Goal: Navigation & Orientation: Find specific page/section

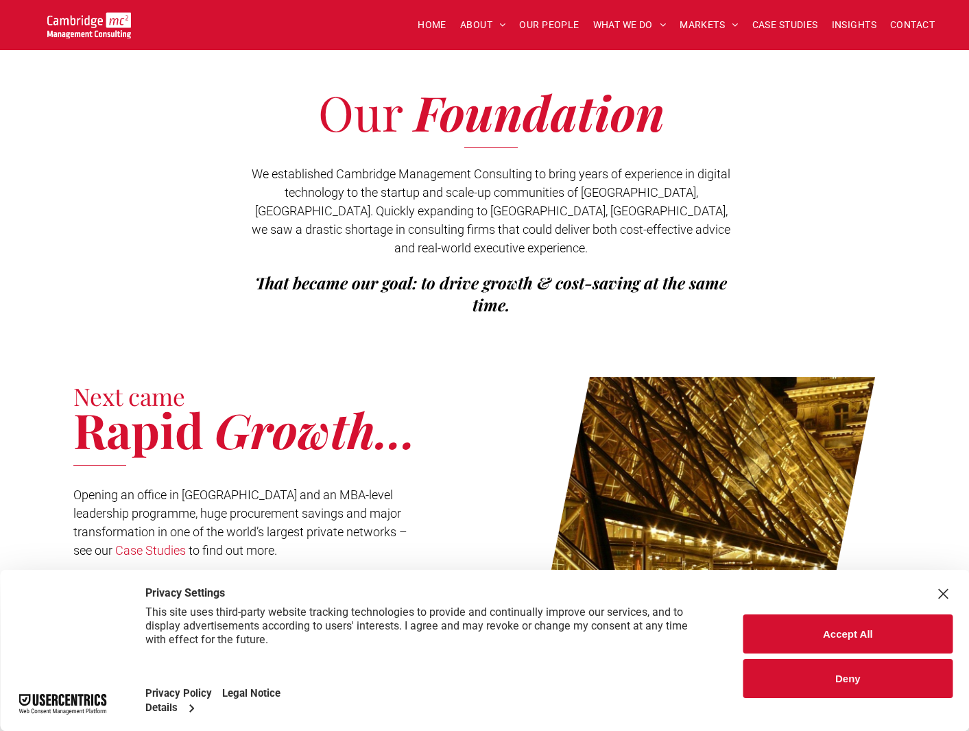
scroll to position [274, 0]
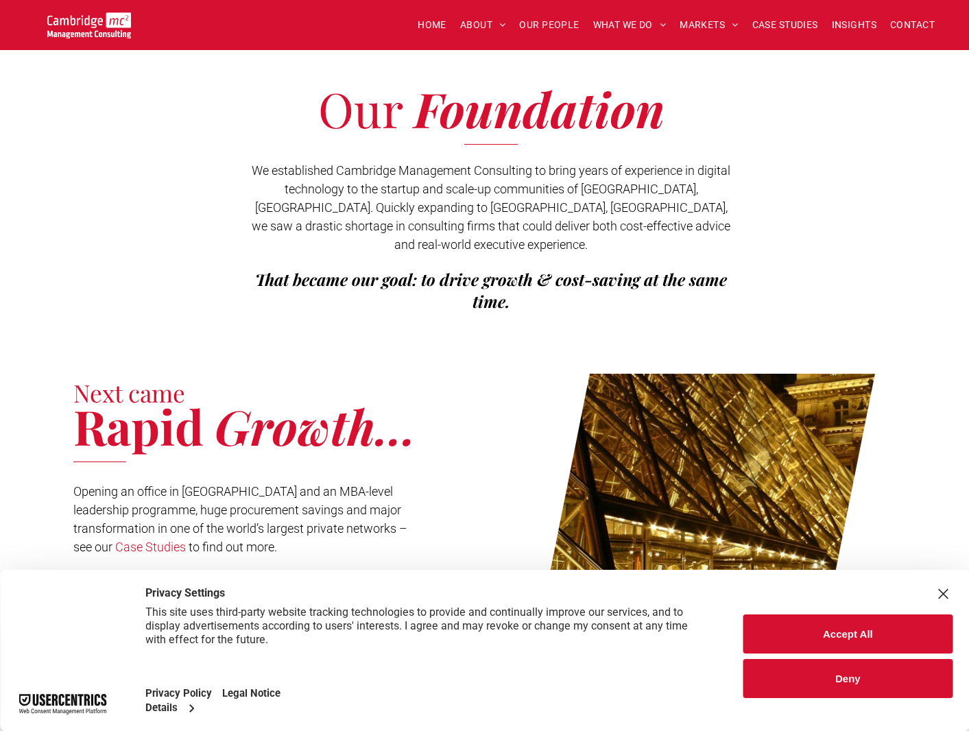
click at [864, 637] on button "Accept All" at bounding box center [847, 633] width 209 height 39
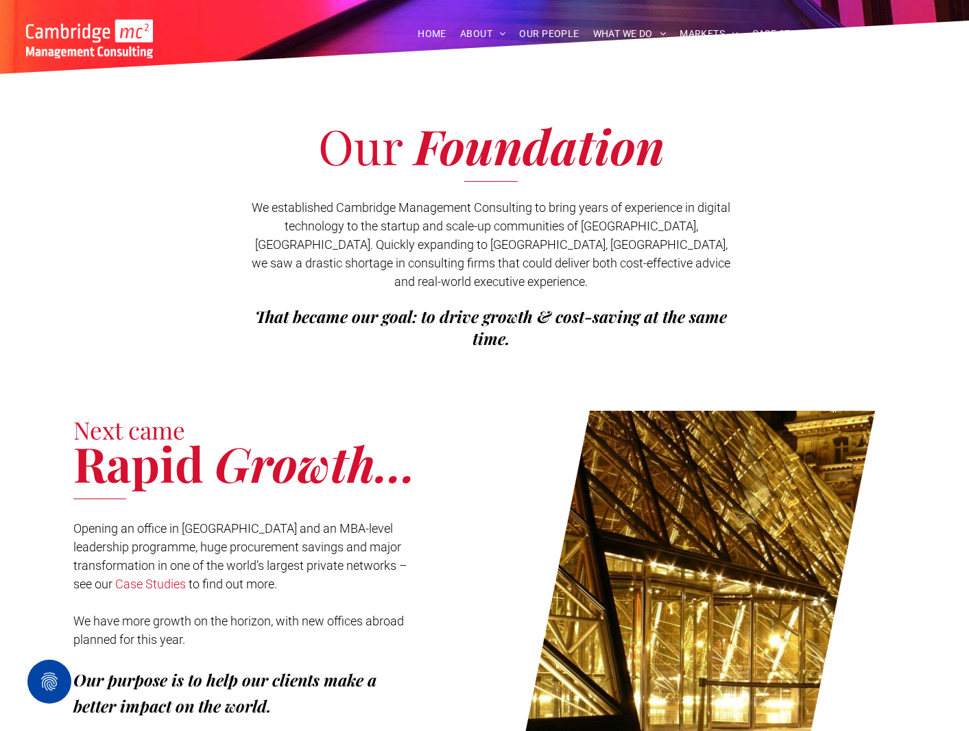
scroll to position [0, 0]
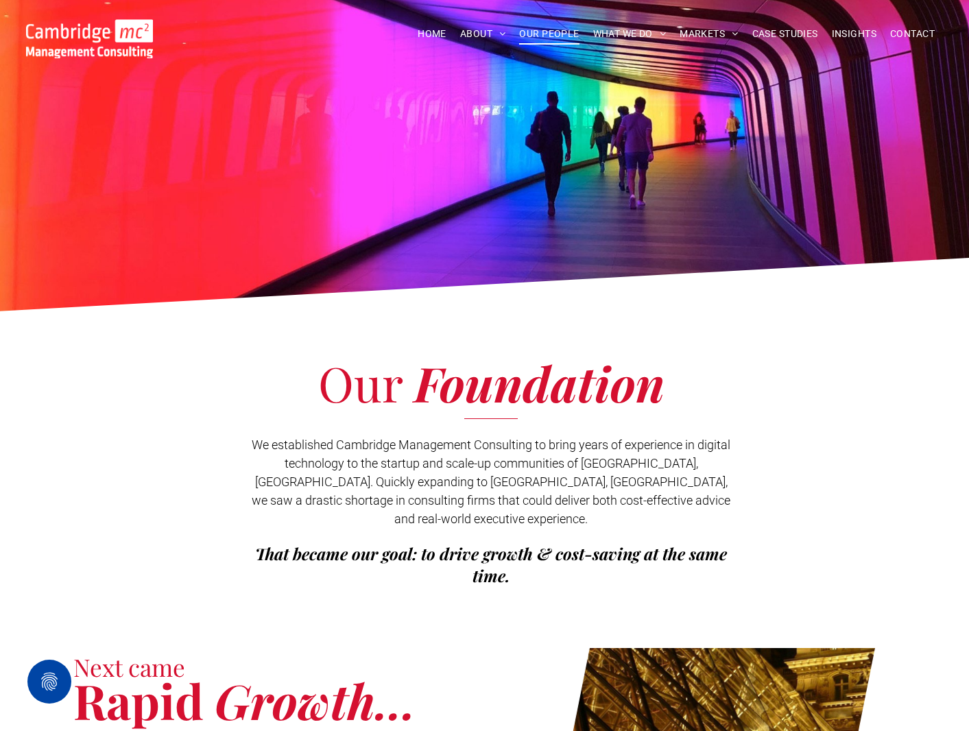
click at [538, 29] on span "OUR PEOPLE" at bounding box center [549, 33] width 60 height 21
